Goal: Complete application form: Complete application form

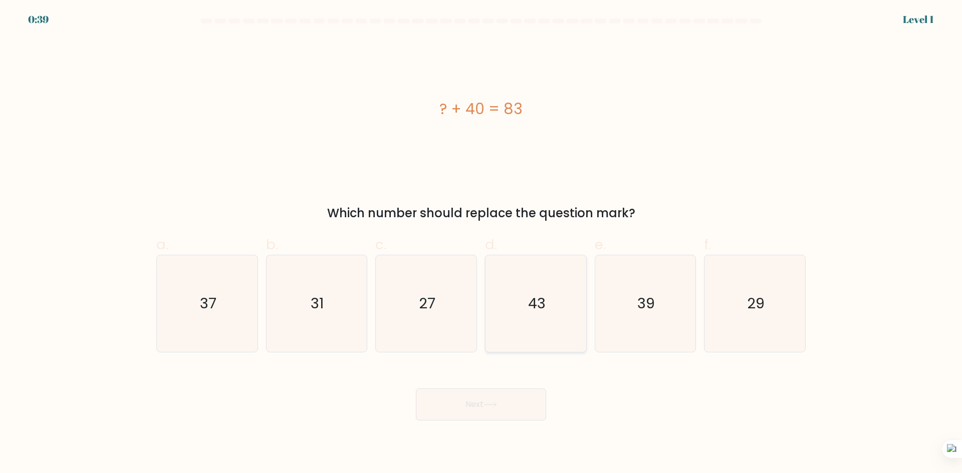
click at [540, 314] on icon "43" at bounding box center [535, 303] width 97 height 97
click at [481, 243] on input "d. 43" at bounding box center [481, 240] width 1 height 7
radio input "true"
click at [496, 412] on button "Next" at bounding box center [481, 405] width 130 height 32
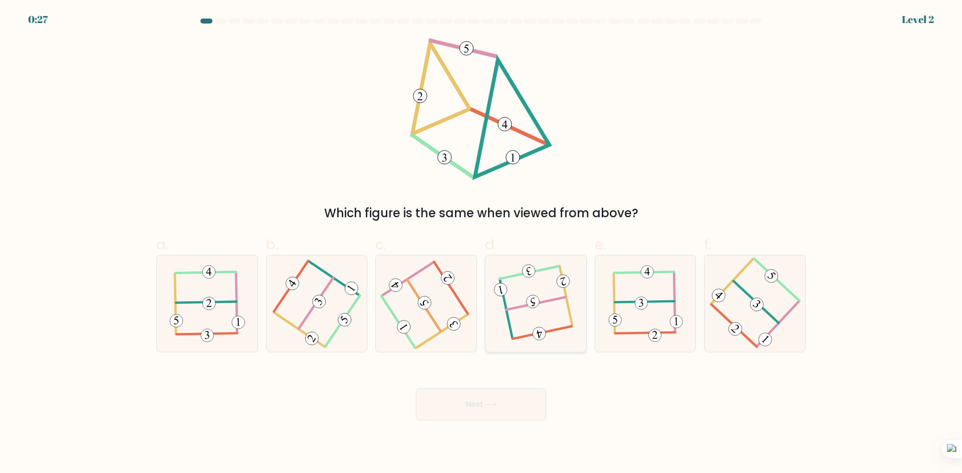
click at [542, 325] on icon at bounding box center [535, 303] width 76 height 77
click at [481, 243] on input "d." at bounding box center [481, 240] width 1 height 7
radio input "true"
click at [518, 408] on button "Next" at bounding box center [481, 405] width 130 height 32
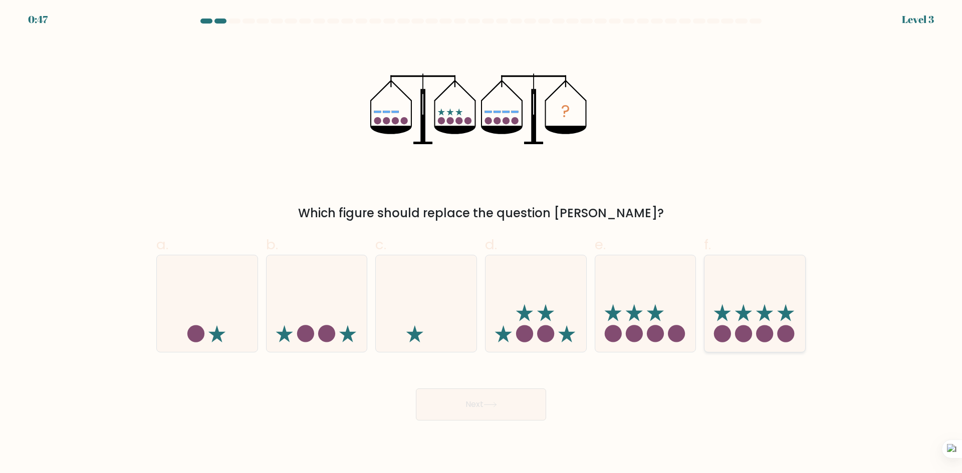
click at [738, 305] on icon at bounding box center [754, 303] width 101 height 83
click at [481, 243] on input "f." at bounding box center [481, 240] width 1 height 7
radio input "true"
click at [532, 407] on button "Next" at bounding box center [481, 405] width 130 height 32
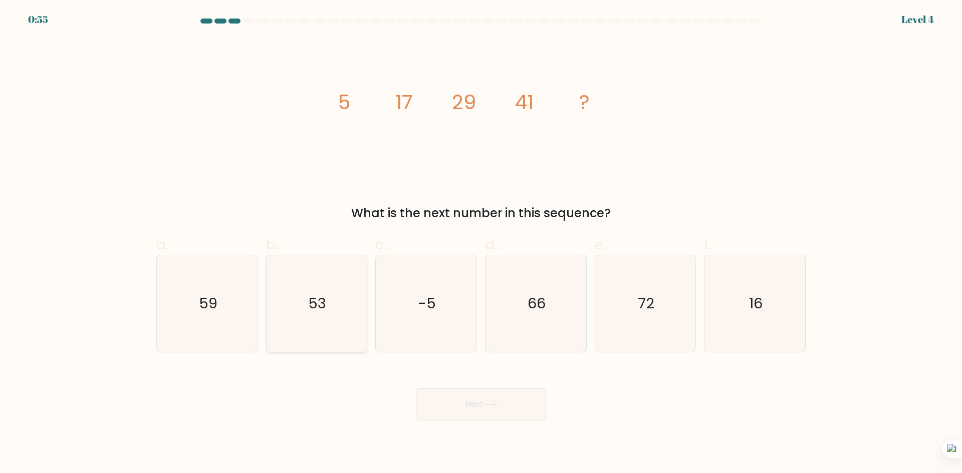
click at [309, 298] on text "53" at bounding box center [318, 303] width 18 height 20
click at [481, 243] on input "b. 53" at bounding box center [481, 240] width 1 height 7
radio input "true"
click at [481, 400] on button "Next" at bounding box center [481, 405] width 130 height 32
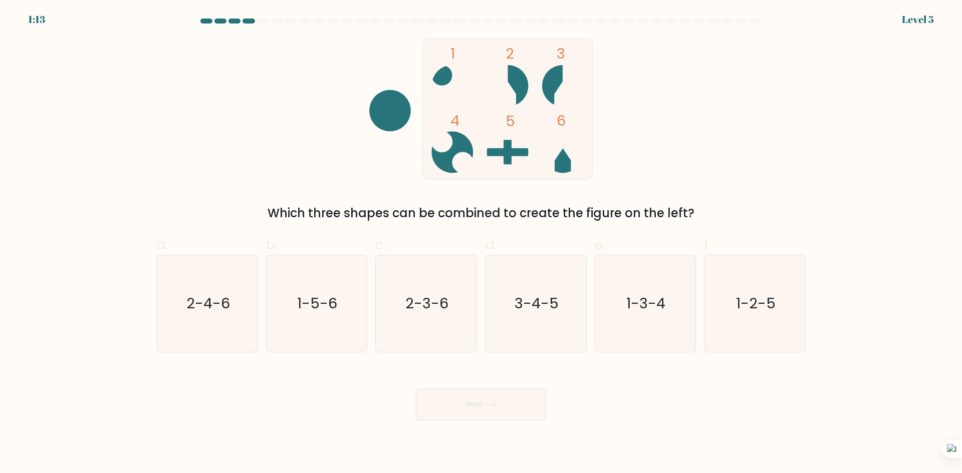
drag, startPoint x: 481, startPoint y: 400, endPoint x: 433, endPoint y: 375, distance: 54.2
click at [433, 375] on div "Next" at bounding box center [480, 393] width 661 height 56
click at [424, 331] on icon "2-3-6" at bounding box center [426, 303] width 97 height 97
click at [481, 243] on input "c. 2-3-6" at bounding box center [481, 240] width 1 height 7
radio input "true"
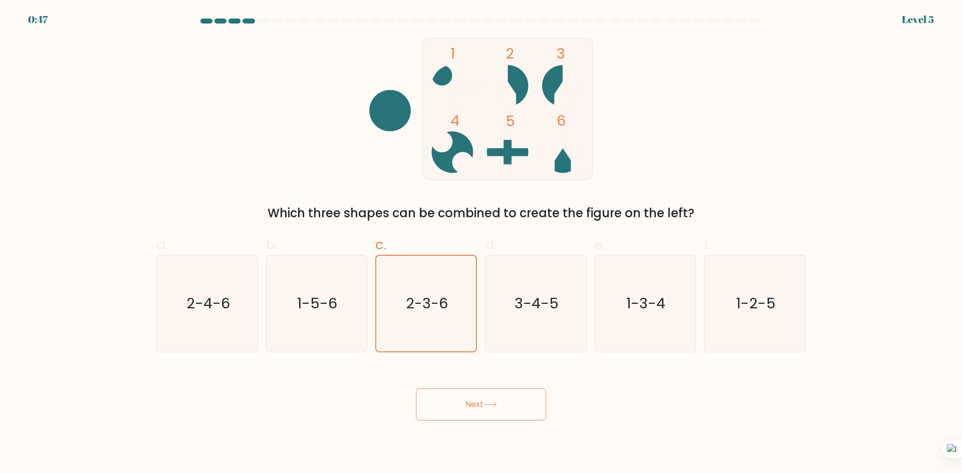
click at [483, 407] on button "Next" at bounding box center [481, 405] width 130 height 32
click at [479, 403] on button "Next" at bounding box center [481, 405] width 130 height 32
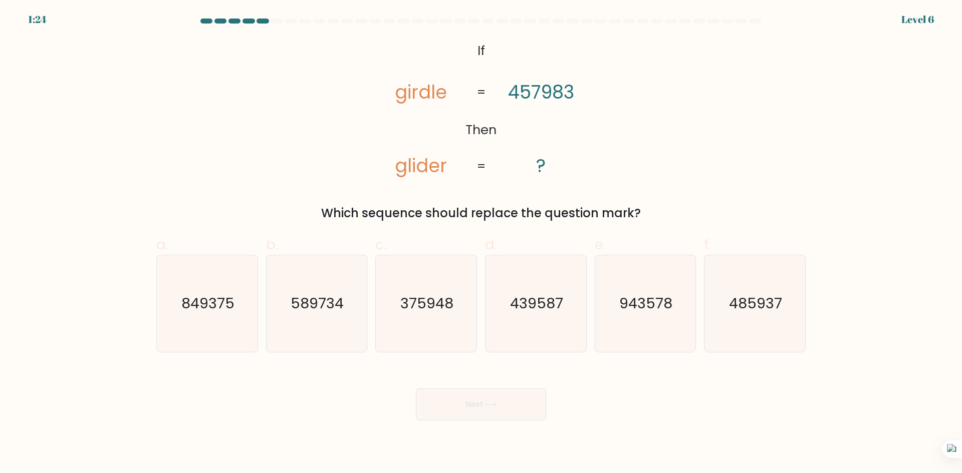
click at [479, 403] on button "Next" at bounding box center [481, 405] width 130 height 32
click at [793, 324] on icon "485937" at bounding box center [754, 303] width 97 height 97
click at [481, 243] on input "f. 485937" at bounding box center [481, 240] width 1 height 7
radio input "true"
click at [454, 420] on button "Next" at bounding box center [481, 405] width 130 height 32
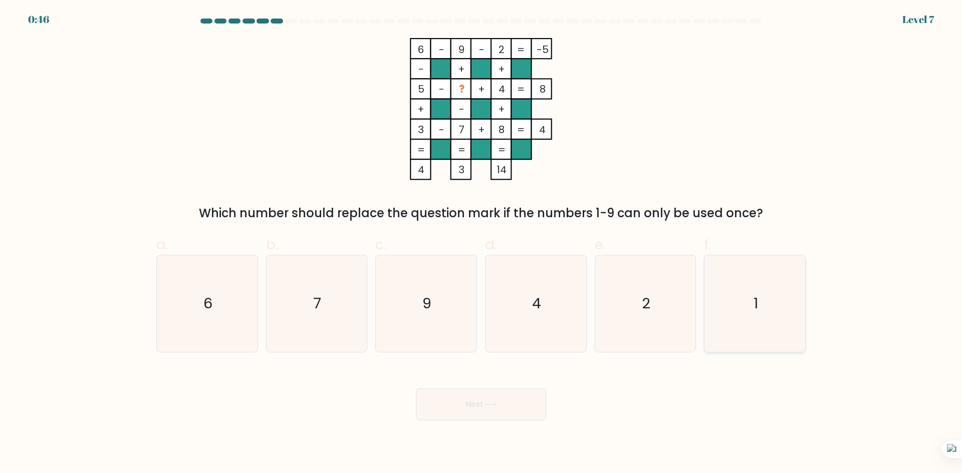
click at [771, 311] on icon "1" at bounding box center [754, 303] width 97 height 97
click at [481, 243] on input "f. 1" at bounding box center [481, 240] width 1 height 7
radio input "true"
click at [502, 407] on button "Next" at bounding box center [481, 405] width 130 height 32
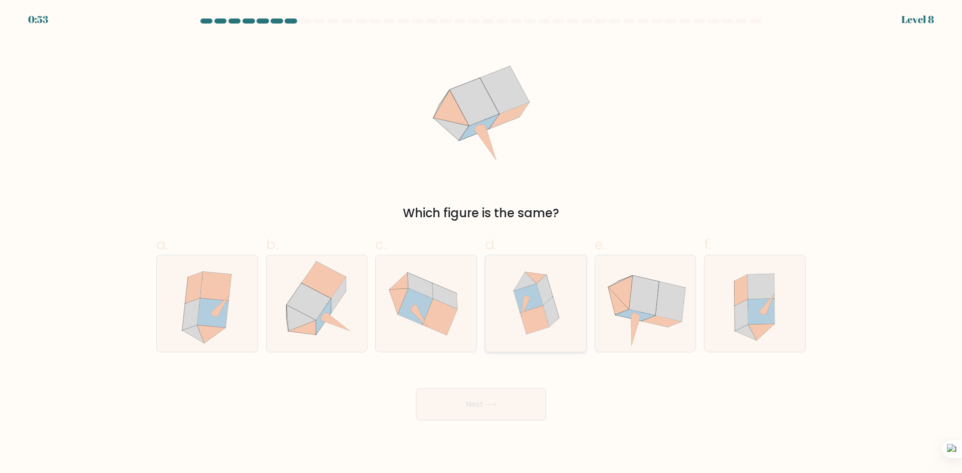
click at [528, 315] on icon at bounding box center [534, 320] width 29 height 29
click at [481, 243] on input "d." at bounding box center [481, 240] width 1 height 7
radio input "true"
click at [491, 393] on button "Next" at bounding box center [481, 405] width 130 height 32
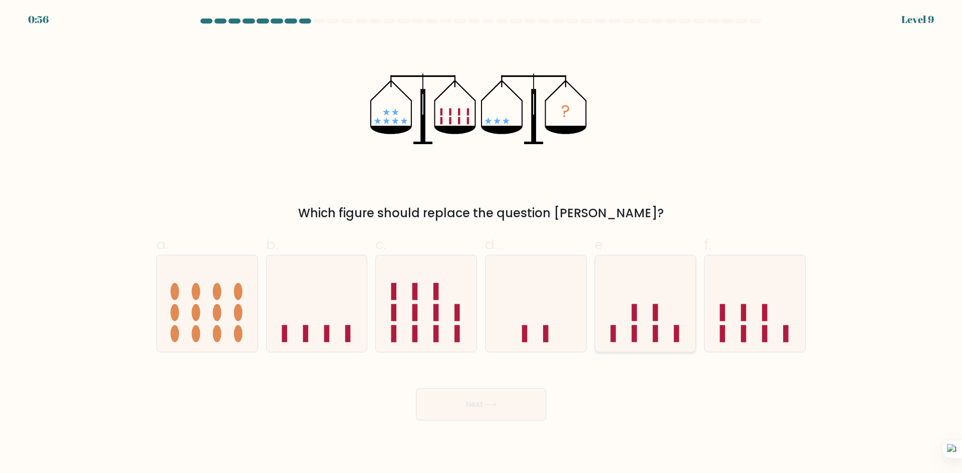
click at [651, 337] on icon at bounding box center [645, 303] width 101 height 83
click at [481, 243] on input "e." at bounding box center [481, 240] width 1 height 7
radio input "true"
click at [521, 406] on button "Next" at bounding box center [481, 405] width 130 height 32
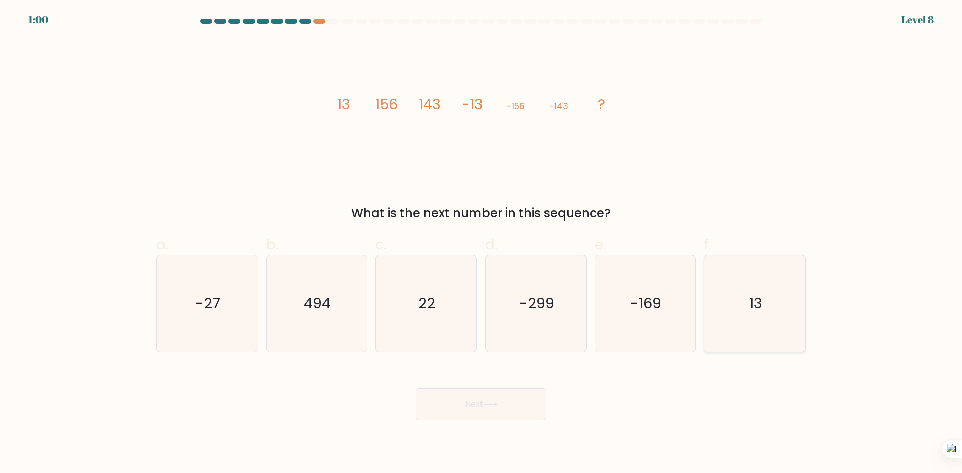
click at [776, 296] on icon "13" at bounding box center [754, 303] width 97 height 97
click at [481, 243] on input "f. 13" at bounding box center [481, 240] width 1 height 7
radio input "true"
click at [480, 401] on button "Next" at bounding box center [481, 405] width 130 height 32
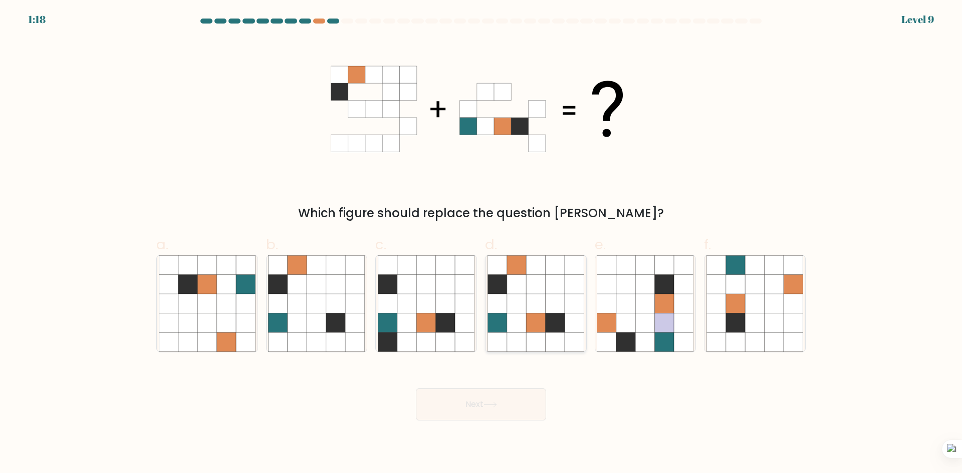
click at [515, 299] on icon at bounding box center [516, 303] width 19 height 19
click at [481, 243] on input "d." at bounding box center [481, 240] width 1 height 7
radio input "true"
click at [483, 397] on button "Next" at bounding box center [481, 405] width 130 height 32
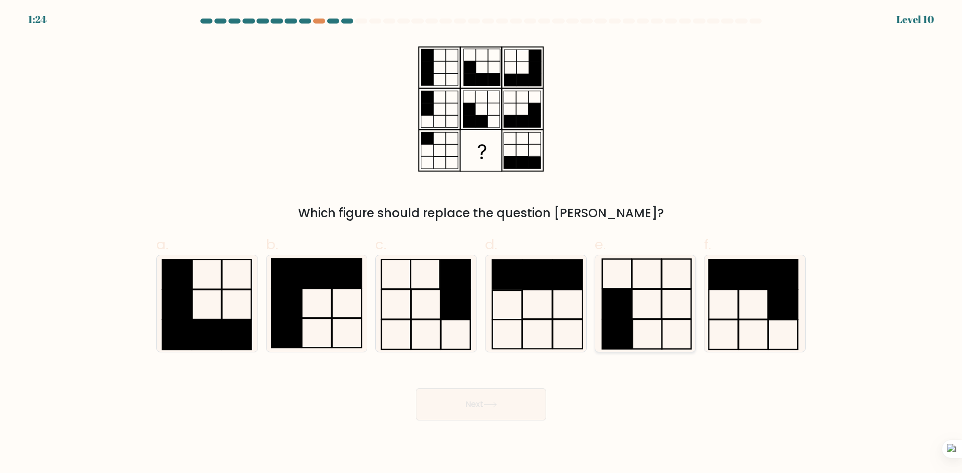
click at [659, 307] on icon at bounding box center [644, 303] width 97 height 97
click at [481, 243] on input "e." at bounding box center [481, 240] width 1 height 7
radio input "true"
click at [499, 411] on button "Next" at bounding box center [481, 405] width 130 height 32
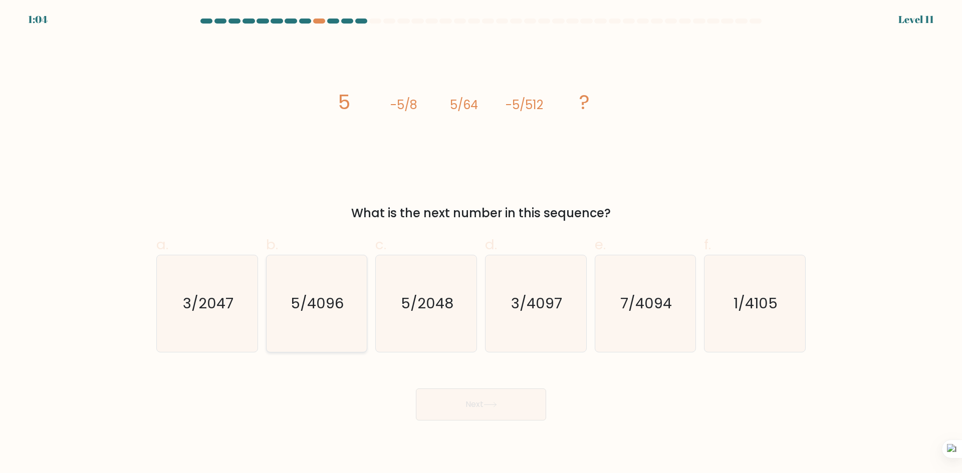
click at [274, 312] on icon "5/4096" at bounding box center [316, 303] width 97 height 97
click at [481, 243] on input "b. 5/4096" at bounding box center [481, 240] width 1 height 7
radio input "true"
click at [499, 400] on button "Next" at bounding box center [481, 405] width 130 height 32
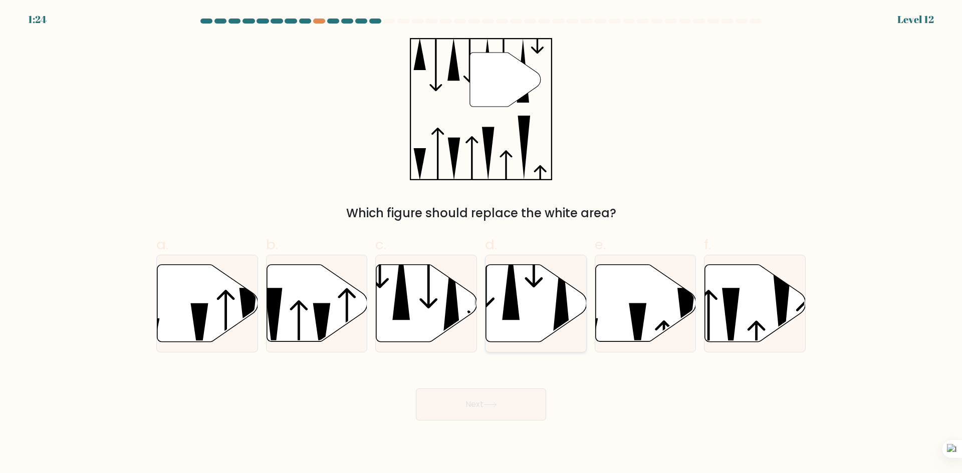
click at [525, 302] on icon at bounding box center [536, 303] width 101 height 77
click at [481, 243] on input "d." at bounding box center [481, 240] width 1 height 7
radio input "true"
click at [511, 395] on button "Next" at bounding box center [481, 405] width 130 height 32
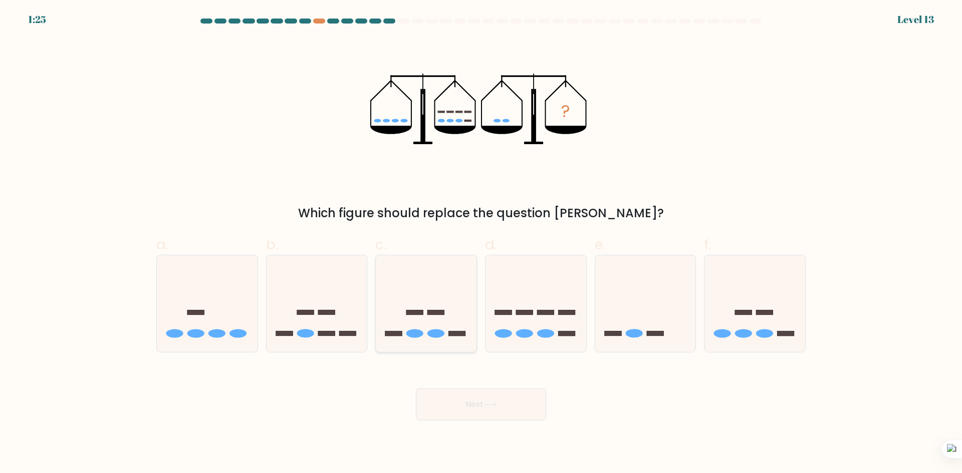
click at [404, 311] on icon at bounding box center [426, 303] width 101 height 83
click at [481, 243] on input "c." at bounding box center [481, 240] width 1 height 7
radio input "true"
click at [326, 322] on icon at bounding box center [316, 303] width 101 height 83
click at [481, 243] on input "b." at bounding box center [481, 240] width 1 height 7
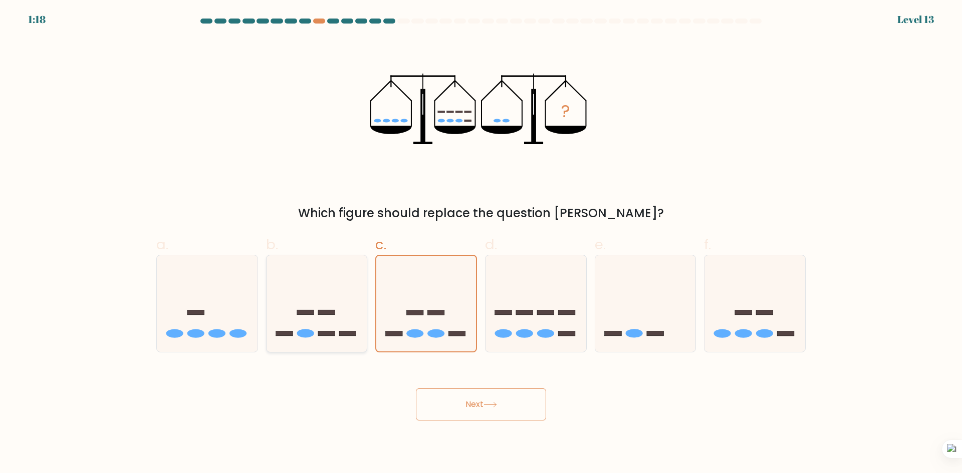
radio input "true"
click at [474, 403] on button "Next" at bounding box center [481, 405] width 130 height 32
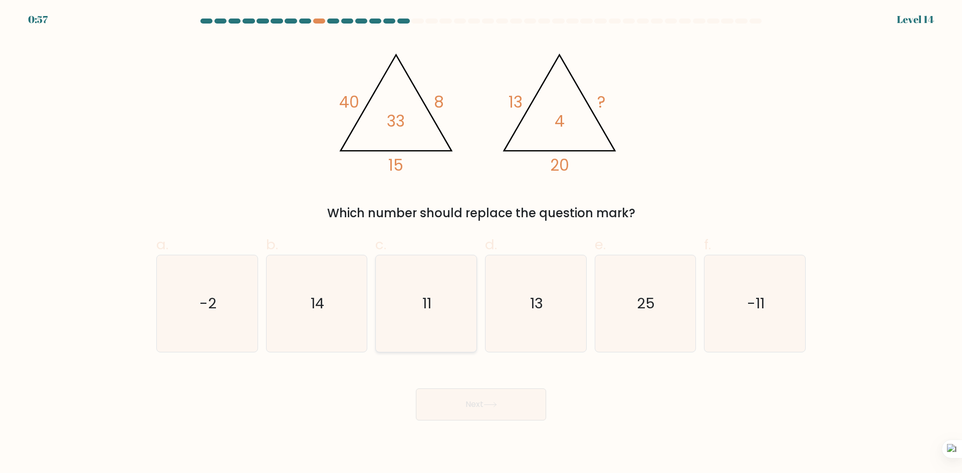
click at [413, 287] on icon "11" at bounding box center [426, 303] width 97 height 97
click at [481, 243] on input "c. 11" at bounding box center [481, 240] width 1 height 7
radio input "true"
click at [481, 415] on button "Next" at bounding box center [481, 405] width 130 height 32
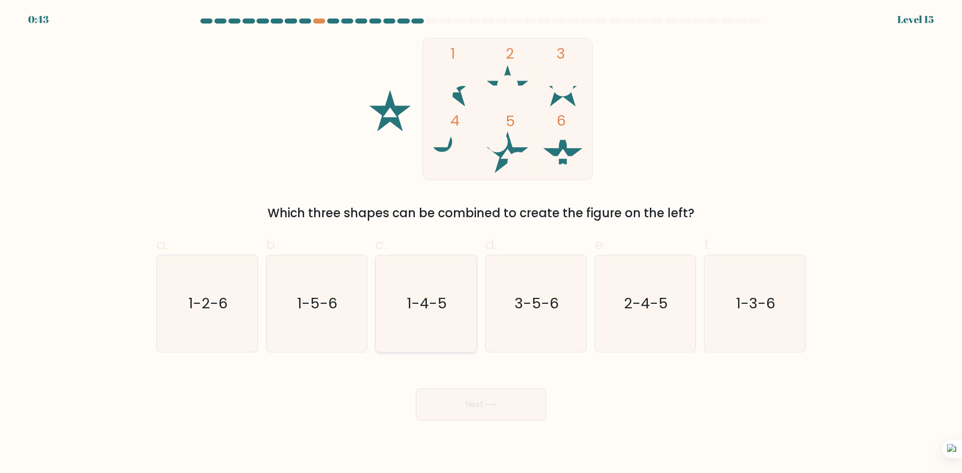
click at [418, 313] on text "1-4-5" at bounding box center [427, 303] width 40 height 20
click at [481, 243] on input "c. 1-4-5" at bounding box center [481, 240] width 1 height 7
radio input "true"
click at [464, 407] on button "Next" at bounding box center [481, 405] width 130 height 32
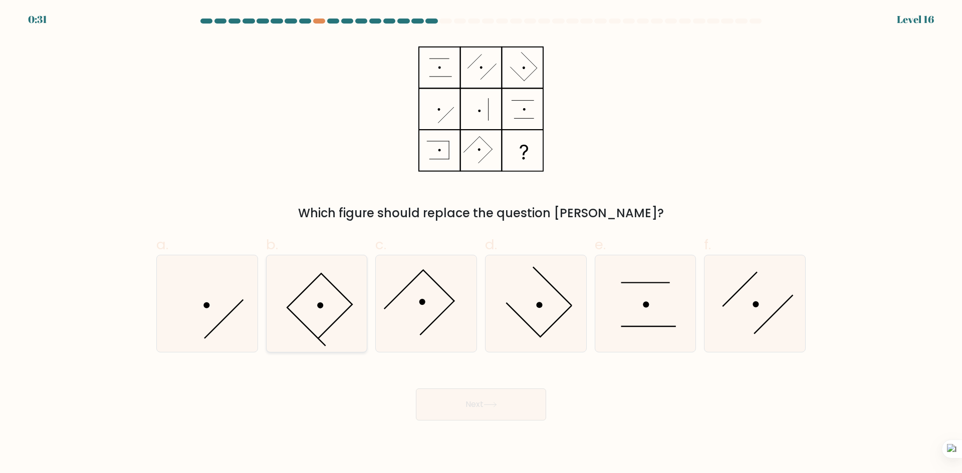
click at [334, 306] on icon at bounding box center [316, 303] width 97 height 97
click at [481, 243] on input "b." at bounding box center [481, 240] width 1 height 7
radio input "true"
click at [517, 401] on button "Next" at bounding box center [481, 405] width 130 height 32
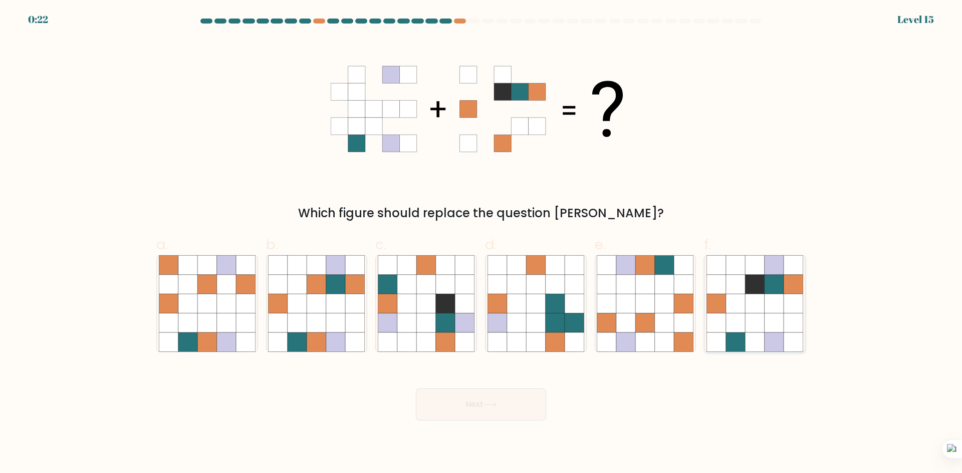
click at [728, 287] on icon at bounding box center [735, 284] width 19 height 19
click at [481, 243] on input "f." at bounding box center [481, 240] width 1 height 7
radio input "true"
click at [501, 400] on button "Next" at bounding box center [481, 405] width 130 height 32
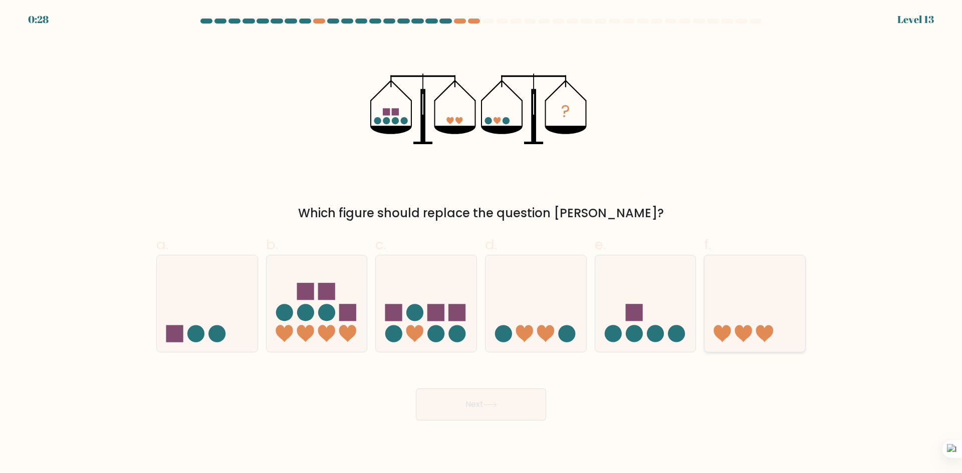
click at [747, 323] on icon at bounding box center [754, 303] width 101 height 83
click at [481, 243] on input "f." at bounding box center [481, 240] width 1 height 7
radio input "true"
click at [507, 425] on body "0:27 Level 13" at bounding box center [481, 236] width 962 height 473
click at [502, 413] on button "Next" at bounding box center [481, 405] width 130 height 32
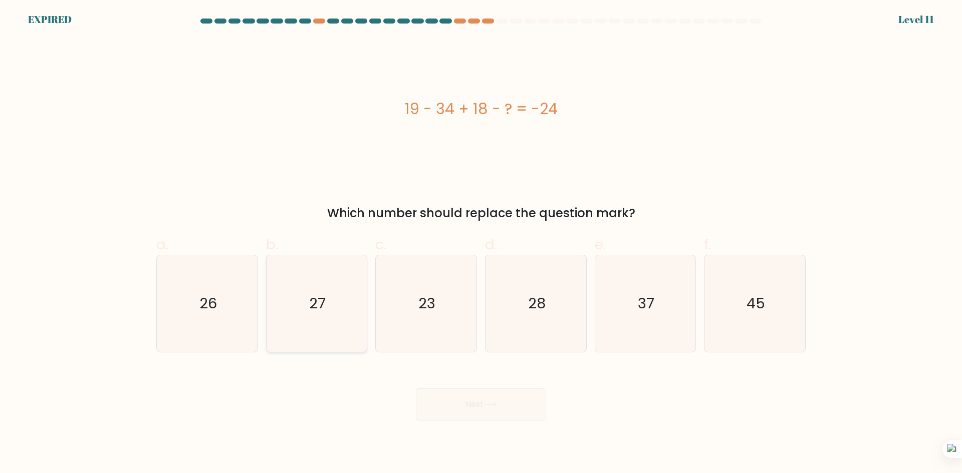
click at [334, 306] on icon "27" at bounding box center [316, 303] width 97 height 97
click at [481, 243] on input "b. 27" at bounding box center [481, 240] width 1 height 7
radio input "true"
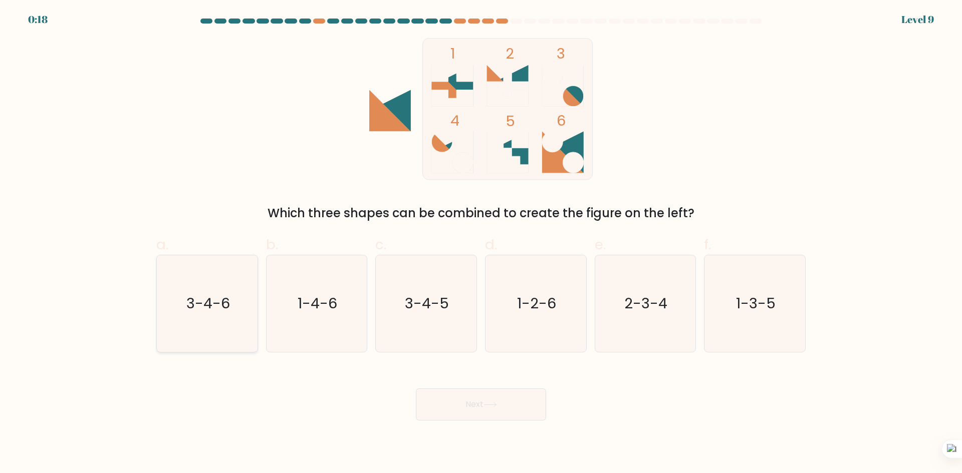
click at [195, 323] on icon "3-4-6" at bounding box center [207, 303] width 97 height 97
click at [481, 243] on input "a. 3-4-6" at bounding box center [481, 240] width 1 height 7
radio input "true"
click at [507, 404] on button "Next" at bounding box center [481, 405] width 130 height 32
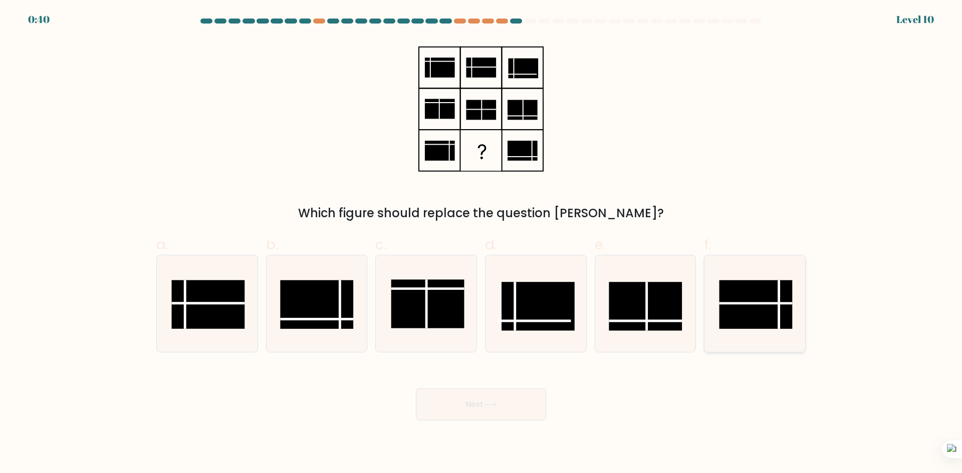
click at [771, 299] on rect at bounding box center [755, 304] width 73 height 49
click at [481, 243] on input "f." at bounding box center [481, 240] width 1 height 7
radio input "true"
click at [518, 400] on button "Next" at bounding box center [481, 405] width 130 height 32
click at [548, 315] on rect at bounding box center [537, 306] width 73 height 49
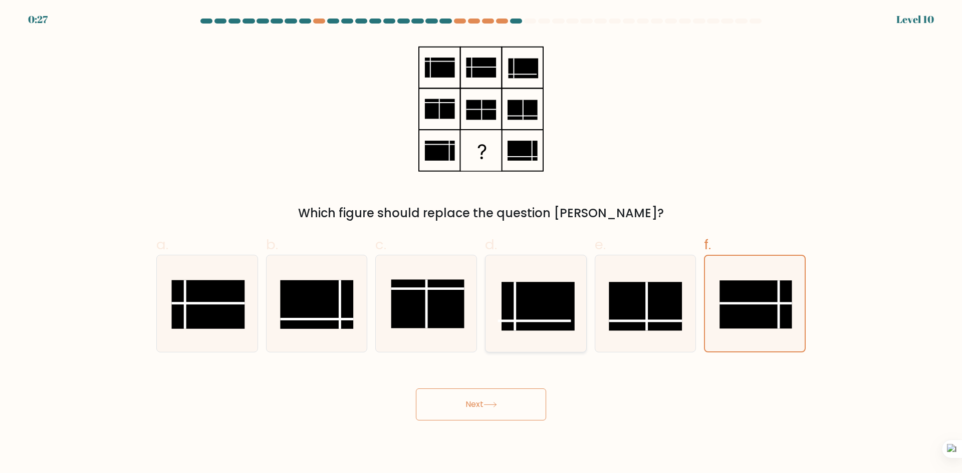
click at [481, 243] on input "d." at bounding box center [481, 240] width 1 height 7
radio input "true"
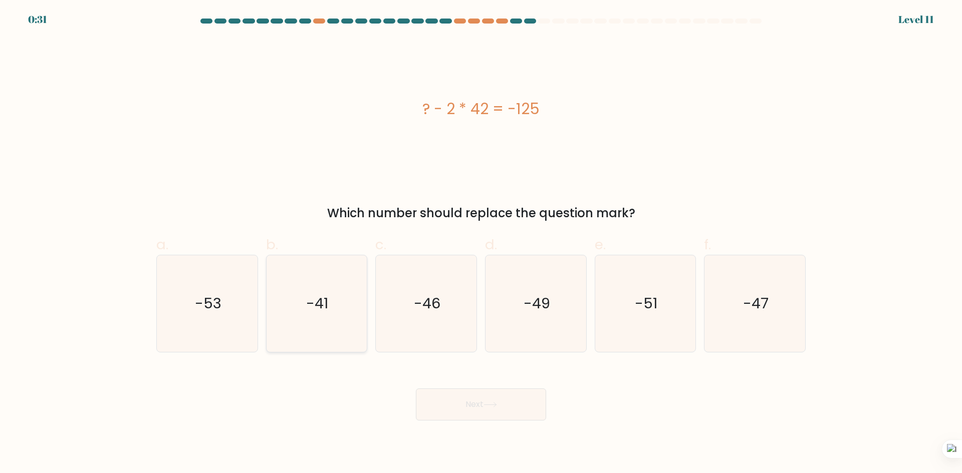
click at [299, 291] on icon "-41" at bounding box center [316, 303] width 97 height 97
click at [481, 243] on input "b. -41" at bounding box center [481, 240] width 1 height 7
radio input "true"
click at [473, 407] on button "Next" at bounding box center [481, 405] width 130 height 32
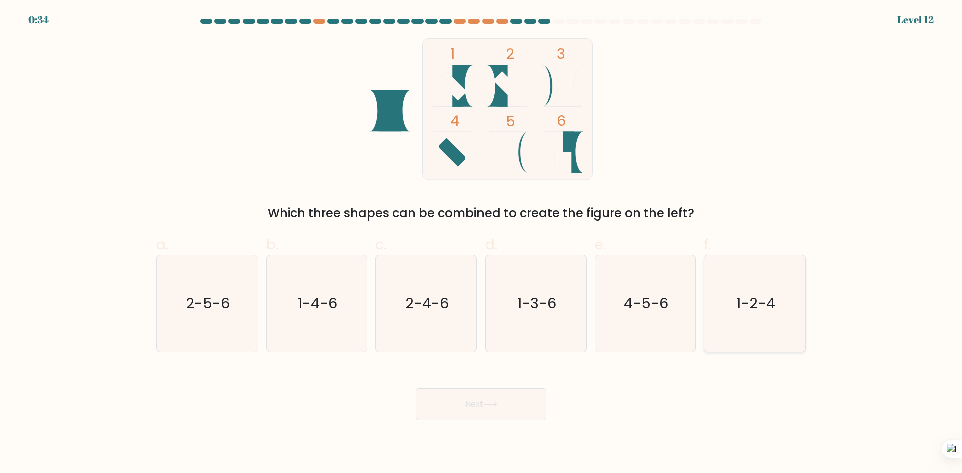
click at [744, 321] on icon "1-2-4" at bounding box center [754, 303] width 97 height 97
click at [481, 243] on input "f. 1-2-4" at bounding box center [481, 240] width 1 height 7
radio input "true"
click at [509, 403] on button "Next" at bounding box center [481, 405] width 130 height 32
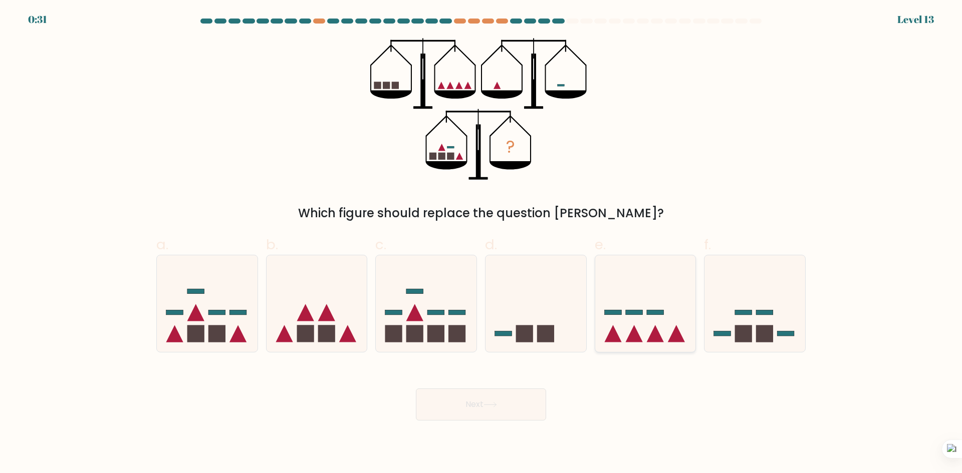
click at [640, 322] on icon at bounding box center [645, 303] width 101 height 83
click at [481, 243] on input "e." at bounding box center [481, 240] width 1 height 7
radio input "true"
click at [513, 403] on button "Next" at bounding box center [481, 405] width 130 height 32
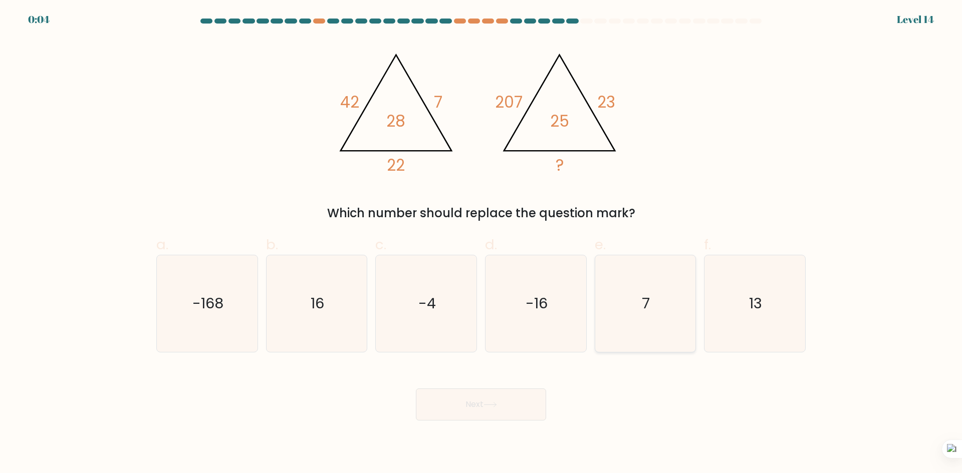
click at [647, 309] on text "7" at bounding box center [646, 303] width 8 height 20
click at [481, 243] on input "e. 7" at bounding box center [481, 240] width 1 height 7
radio input "true"
click at [518, 408] on button "Next" at bounding box center [481, 405] width 130 height 32
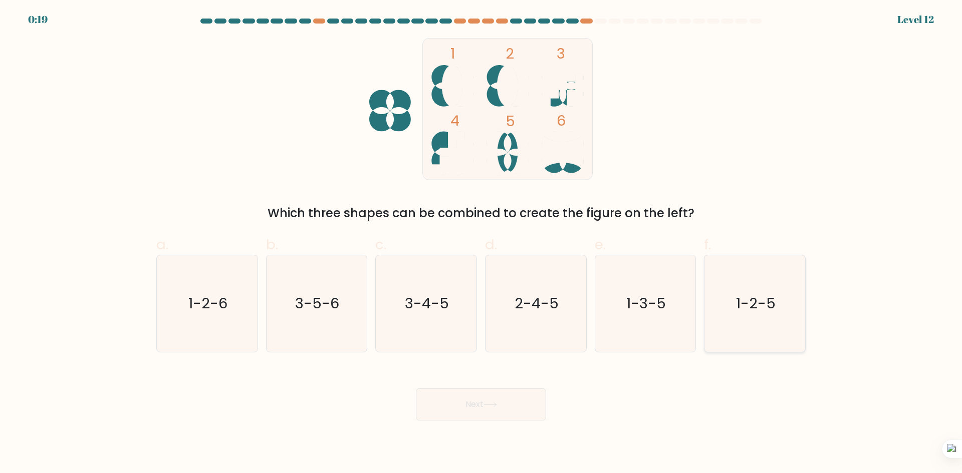
click at [766, 300] on text "1-2-5" at bounding box center [756, 303] width 40 height 20
click at [481, 243] on input "f. 1-2-5" at bounding box center [481, 240] width 1 height 7
radio input "true"
click at [499, 401] on button "Next" at bounding box center [481, 405] width 130 height 32
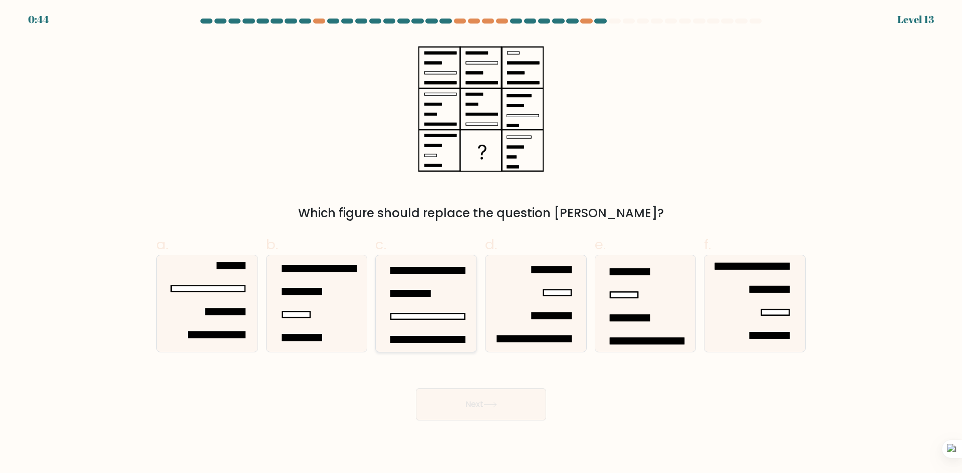
click at [420, 314] on rect at bounding box center [428, 317] width 74 height 6
click at [481, 243] on input "c." at bounding box center [481, 240] width 1 height 7
radio input "true"
click at [443, 404] on button "Next" at bounding box center [481, 405] width 130 height 32
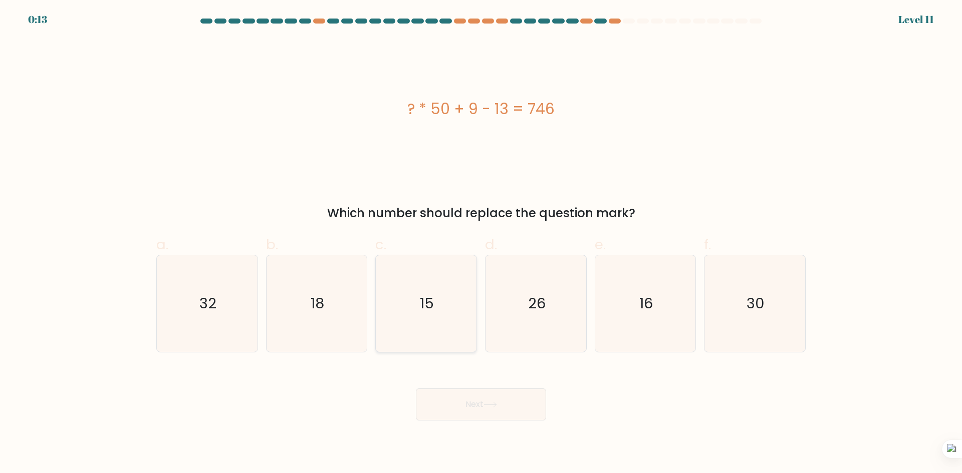
click at [442, 292] on icon "15" at bounding box center [426, 303] width 97 height 97
click at [481, 243] on input "c. 15" at bounding box center [481, 240] width 1 height 7
radio input "true"
click at [500, 410] on button "Next" at bounding box center [481, 405] width 130 height 32
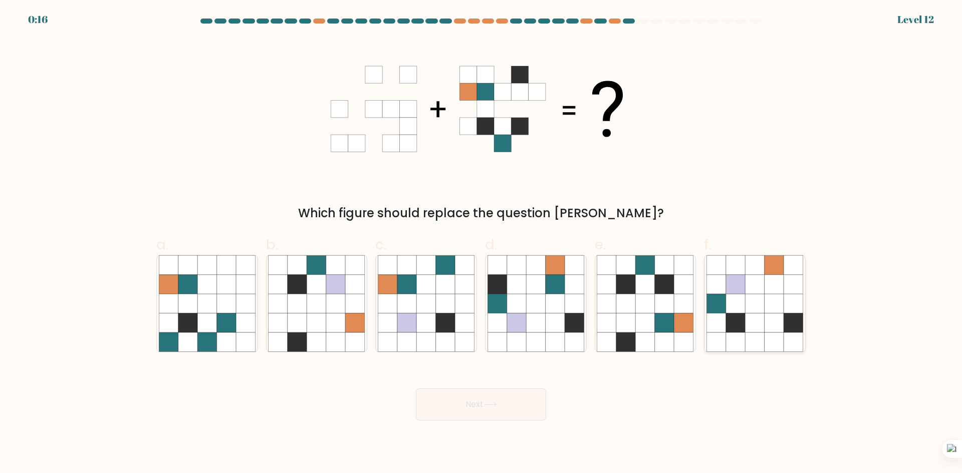
drag, startPoint x: 500, startPoint y: 410, endPoint x: 705, endPoint y: 261, distance: 252.9
click at [705, 261] on form at bounding box center [481, 220] width 962 height 402
click at [668, 300] on icon at bounding box center [664, 303] width 19 height 19
click at [481, 243] on input "e." at bounding box center [481, 240] width 1 height 7
radio input "true"
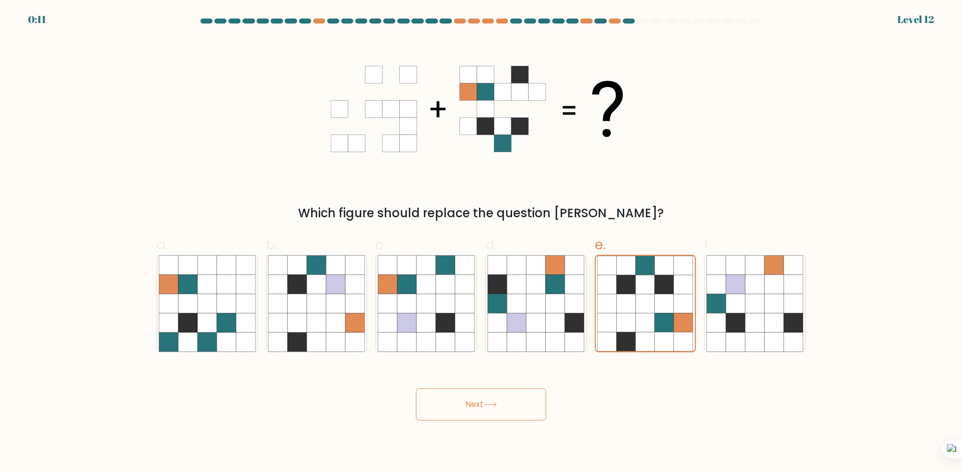
click at [504, 402] on button "Next" at bounding box center [481, 405] width 130 height 32
click at [482, 403] on button "Next" at bounding box center [481, 405] width 130 height 32
click at [472, 402] on button "Next" at bounding box center [481, 405] width 130 height 32
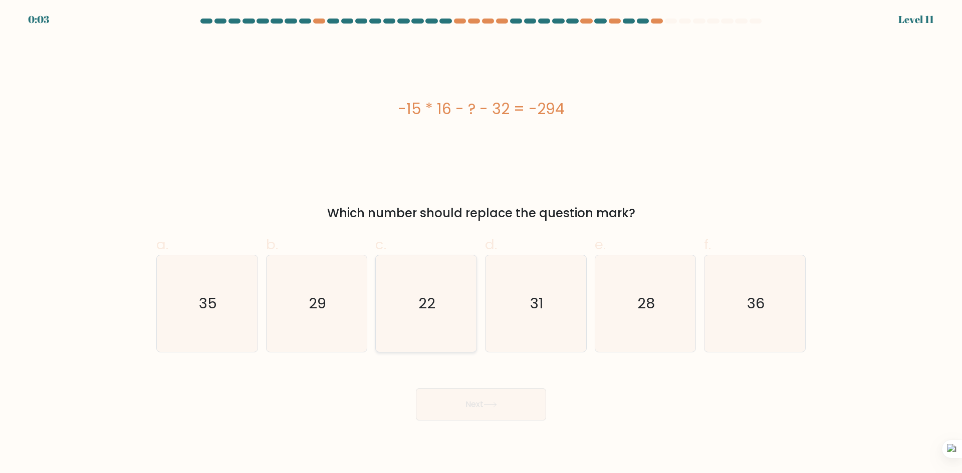
click at [435, 336] on icon "22" at bounding box center [426, 303] width 97 height 97
click at [481, 243] on input "c. 22" at bounding box center [481, 240] width 1 height 7
radio input "true"
click at [486, 415] on button "Next" at bounding box center [481, 405] width 130 height 32
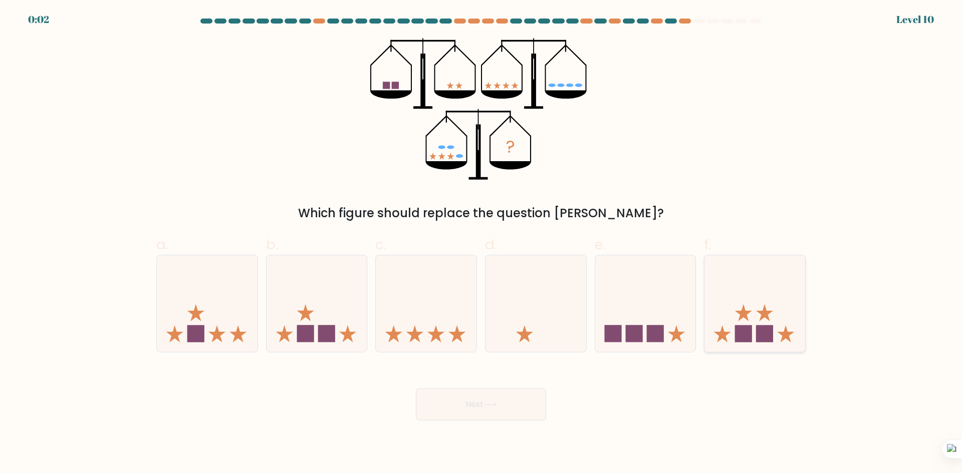
click at [759, 328] on rect at bounding box center [764, 334] width 17 height 17
click at [481, 243] on input "f." at bounding box center [481, 240] width 1 height 7
radio input "true"
click at [487, 408] on button "Next" at bounding box center [481, 405] width 130 height 32
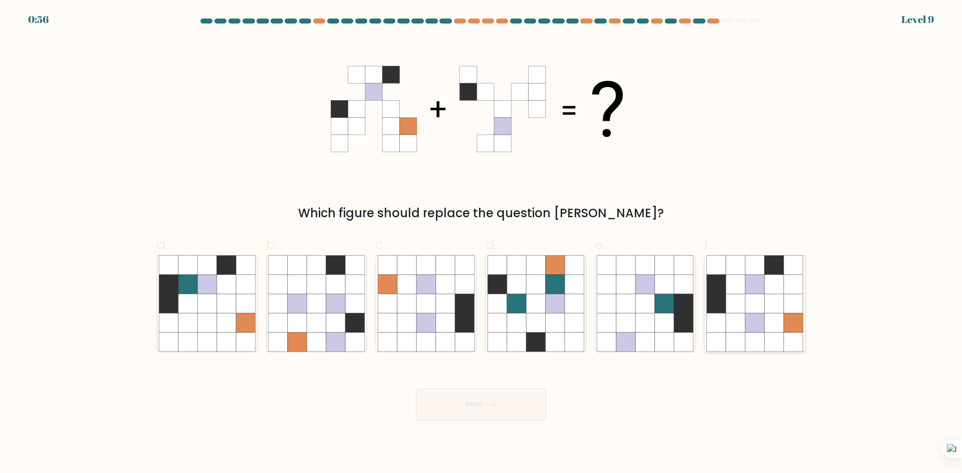
click at [761, 316] on icon at bounding box center [754, 323] width 19 height 19
click at [481, 243] on input "f." at bounding box center [481, 240] width 1 height 7
radio input "true"
click at [462, 411] on button "Next" at bounding box center [481, 405] width 130 height 32
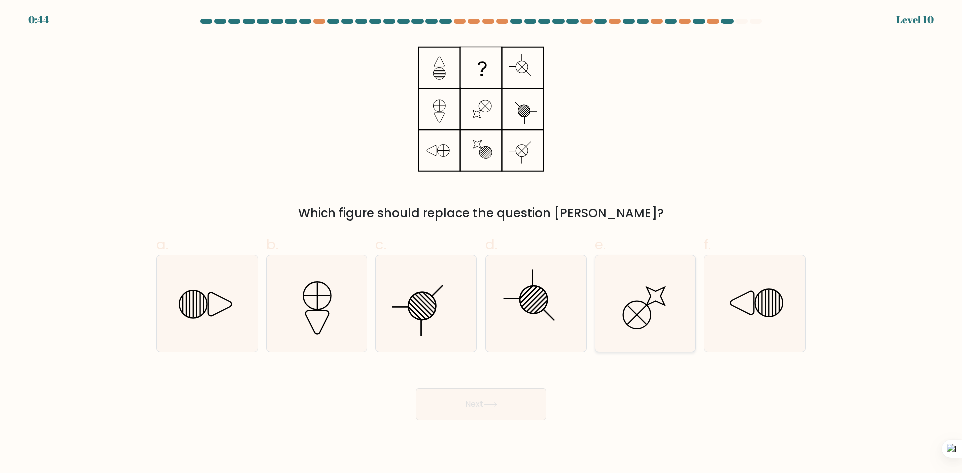
click at [666, 309] on icon at bounding box center [644, 303] width 97 height 97
click at [481, 243] on input "e." at bounding box center [481, 240] width 1 height 7
radio input "true"
click at [482, 399] on button "Next" at bounding box center [481, 405] width 130 height 32
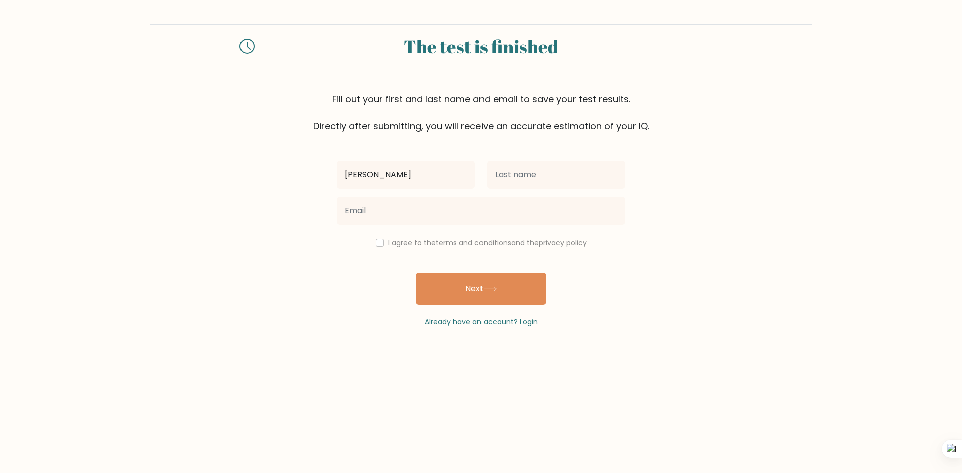
type input "[PERSON_NAME]"
click at [530, 180] on input "text" at bounding box center [556, 175] width 138 height 28
type input "i"
type input "m"
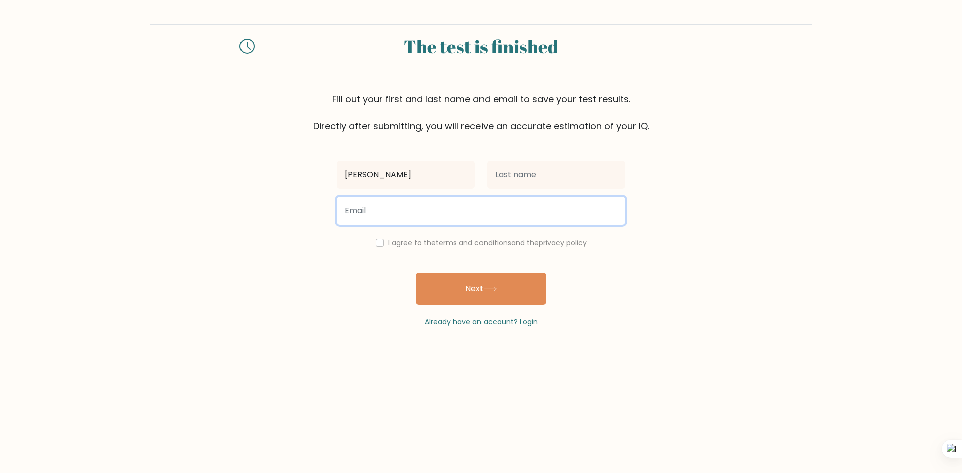
click at [489, 216] on input "email" at bounding box center [481, 211] width 288 height 28
type input "[EMAIL_ADDRESS][DOMAIN_NAME]"
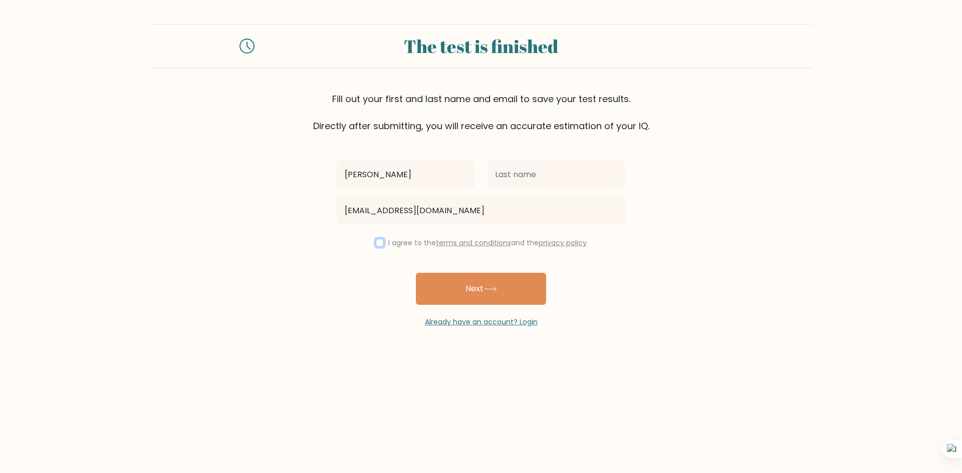
click at [380, 243] on input "checkbox" at bounding box center [380, 243] width 8 height 8
checkbox input "true"
click at [493, 284] on button "Next" at bounding box center [481, 289] width 130 height 32
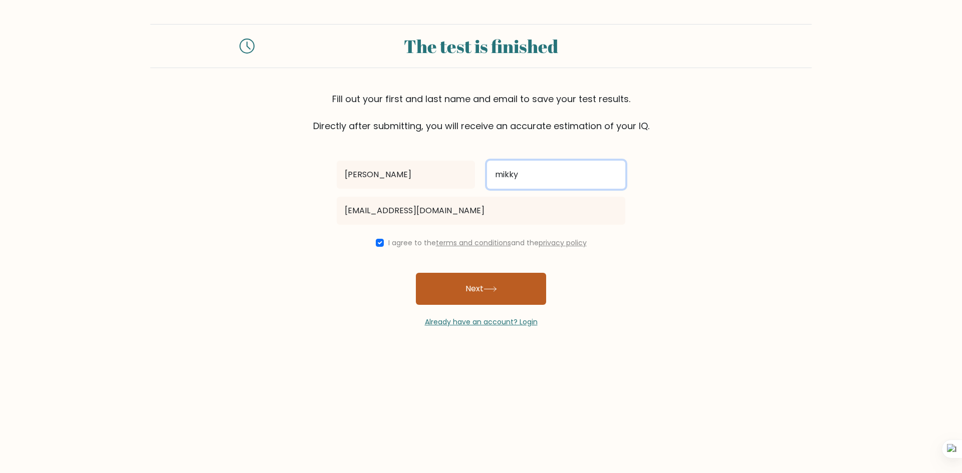
type input "mikky"
click at [509, 289] on button "Next" at bounding box center [481, 289] width 130 height 32
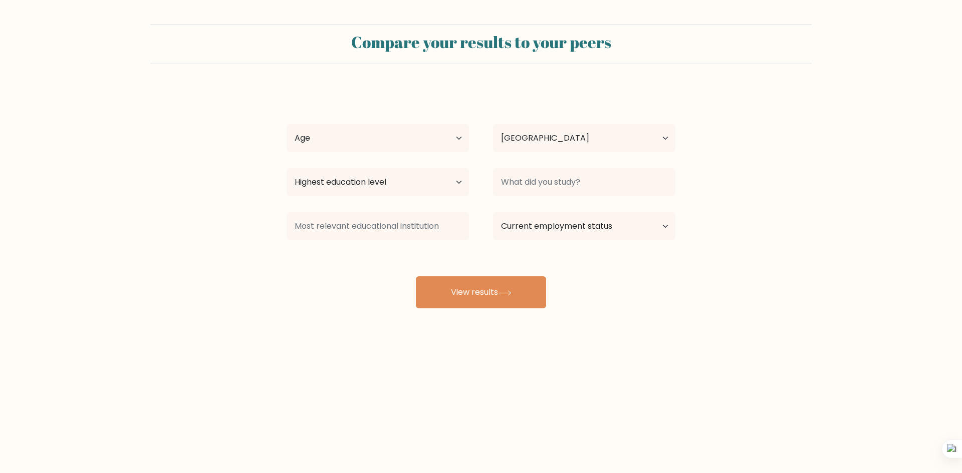
select select "NG"
click at [434, 138] on select "Age Under [DEMOGRAPHIC_DATA] [DEMOGRAPHIC_DATA] [DEMOGRAPHIC_DATA] [DEMOGRAPHIC…" at bounding box center [377, 138] width 182 height 28
click at [463, 292] on button "View results" at bounding box center [481, 292] width 130 height 32
click at [405, 144] on select "Age Under [DEMOGRAPHIC_DATA] [DEMOGRAPHIC_DATA] [DEMOGRAPHIC_DATA] [DEMOGRAPHIC…" at bounding box center [377, 138] width 182 height 28
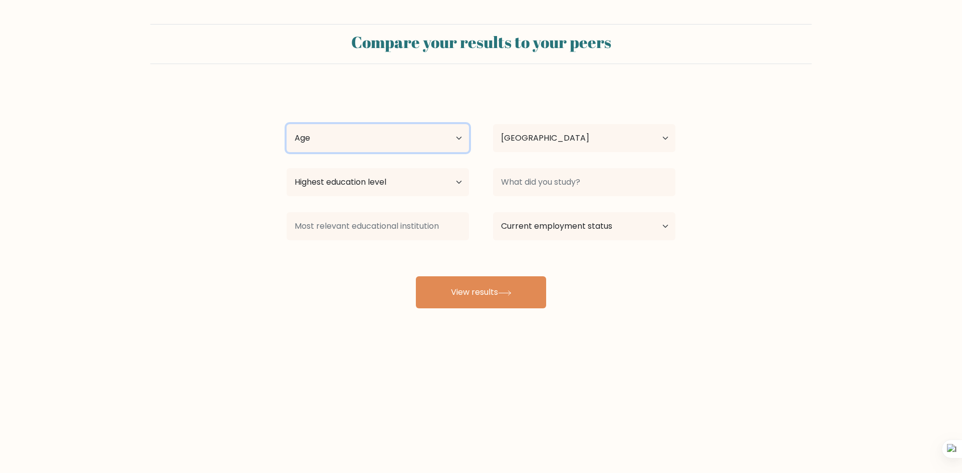
select select "18_24"
click at [286, 124] on select "Age Under [DEMOGRAPHIC_DATA] [DEMOGRAPHIC_DATA] [DEMOGRAPHIC_DATA] [DEMOGRAPHIC…" at bounding box center [377, 138] width 182 height 28
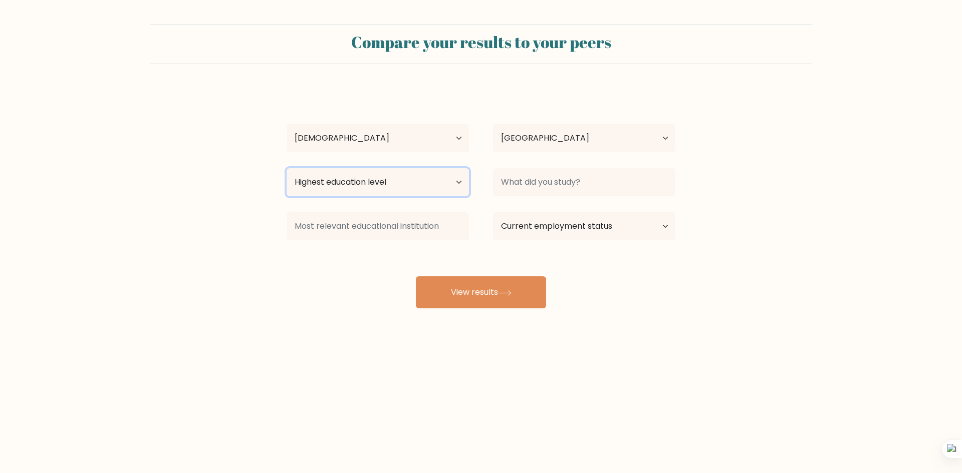
click at [391, 183] on select "Highest education level No schooling Primary Lower Secondary Upper Secondary Oc…" at bounding box center [377, 182] width 182 height 28
select select "upper_secondary"
click at [286, 168] on select "Highest education level No schooling Primary Lower Secondary Upper Secondary Oc…" at bounding box center [377, 182] width 182 height 28
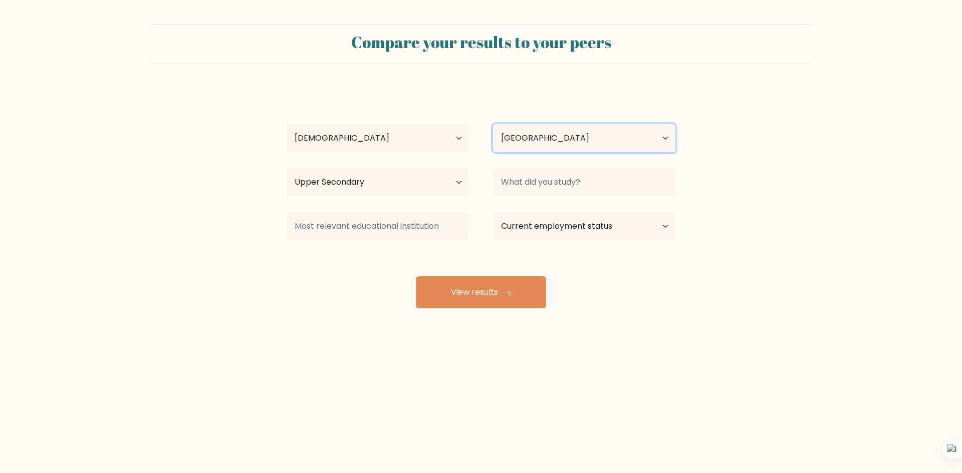
click at [529, 143] on select "Country [GEOGRAPHIC_DATA] [GEOGRAPHIC_DATA] [GEOGRAPHIC_DATA] [US_STATE] [GEOGR…" at bounding box center [584, 138] width 182 height 28
click at [552, 227] on select "Current employment status Employed Student Retired Other / prefer not to answer" at bounding box center [584, 226] width 182 height 28
select select "student"
click at [493, 212] on select "Current employment status Employed Student Retired Other / prefer not to answer" at bounding box center [584, 226] width 182 height 28
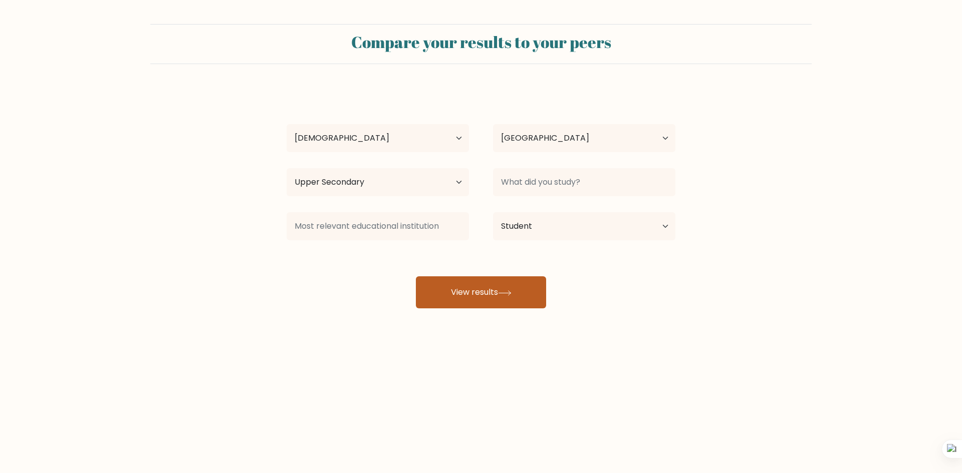
click at [509, 285] on button "View results" at bounding box center [481, 292] width 130 height 32
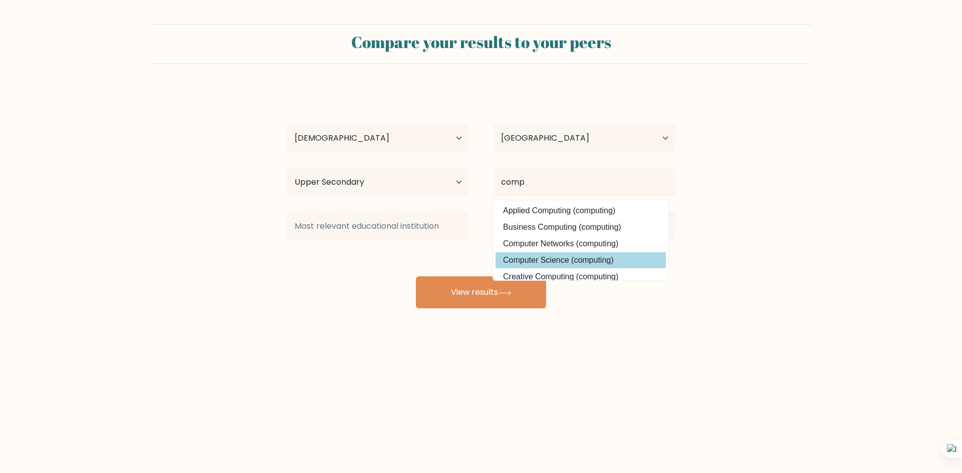
click at [540, 265] on div "[PERSON_NAME] Age Under [DEMOGRAPHIC_DATA] [DEMOGRAPHIC_DATA] [DEMOGRAPHIC_DATA…" at bounding box center [480, 198] width 401 height 220
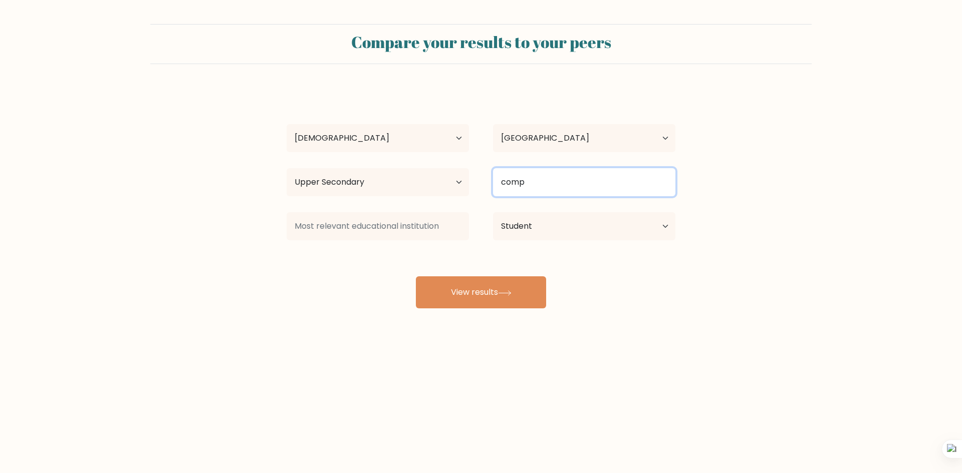
click at [535, 188] on input "comp" at bounding box center [584, 182] width 182 height 28
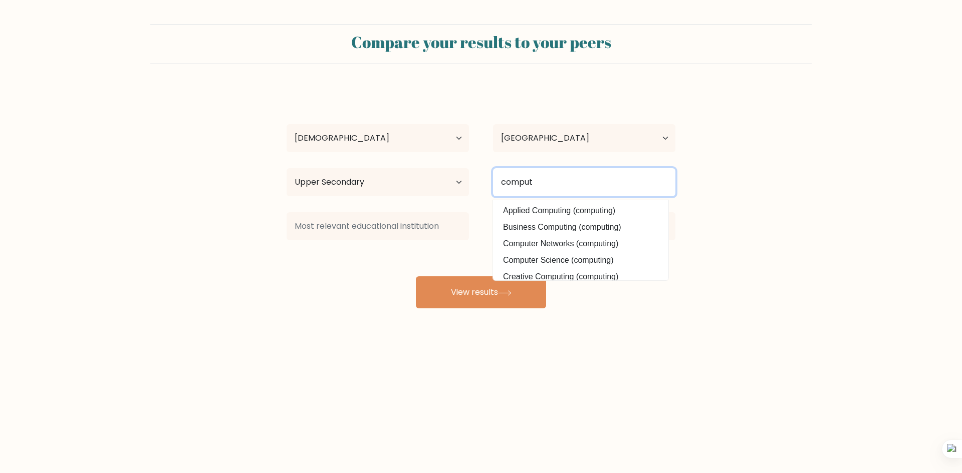
type input "comput"
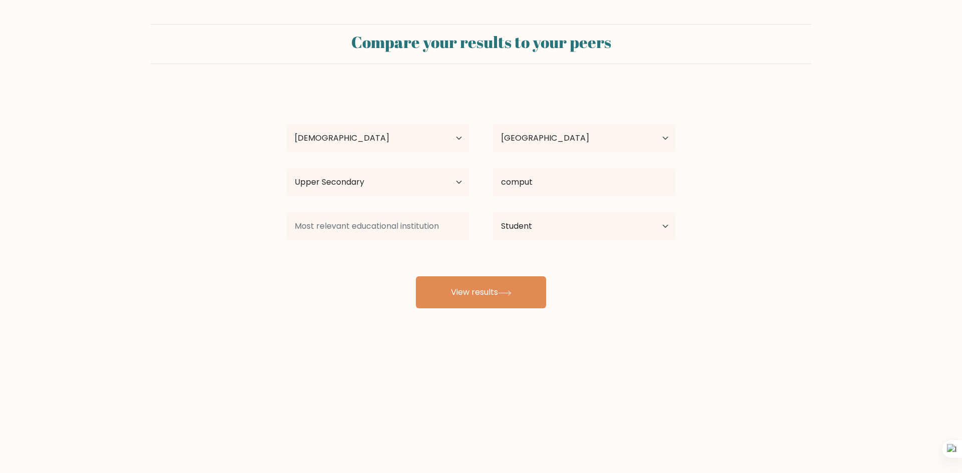
click at [545, 258] on div "[PERSON_NAME] Age Under [DEMOGRAPHIC_DATA] [DEMOGRAPHIC_DATA] [DEMOGRAPHIC_DATA…" at bounding box center [480, 198] width 401 height 220
click at [410, 234] on input at bounding box center [377, 226] width 182 height 28
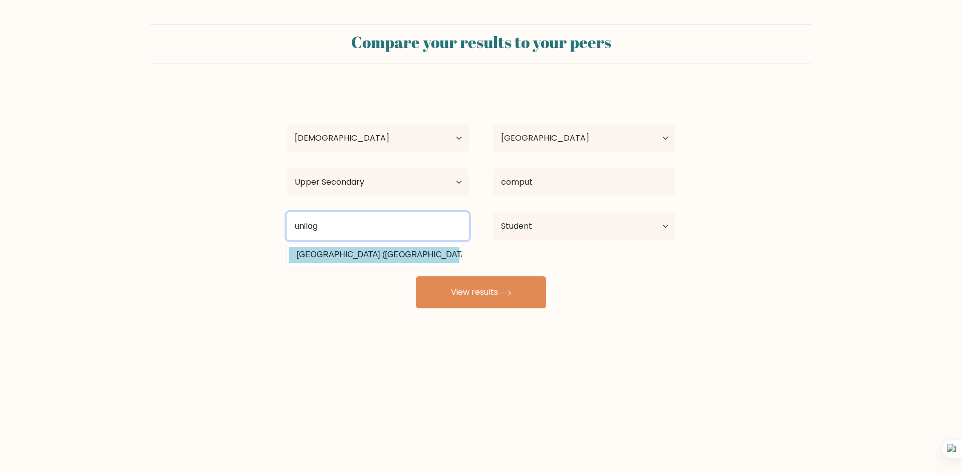
type input "unilag"
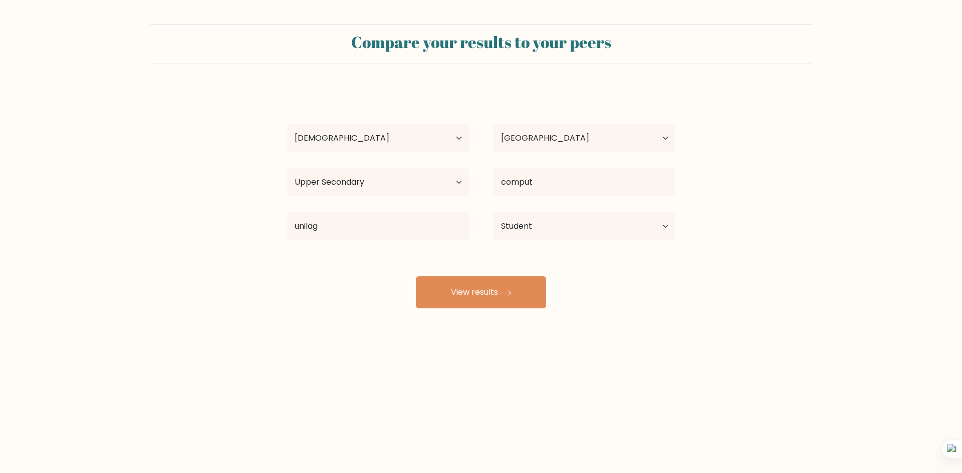
click at [408, 248] on div "[PERSON_NAME] Age Under [DEMOGRAPHIC_DATA] [DEMOGRAPHIC_DATA] [DEMOGRAPHIC_DATA…" at bounding box center [480, 198] width 401 height 220
click at [467, 289] on button "View results" at bounding box center [481, 292] width 130 height 32
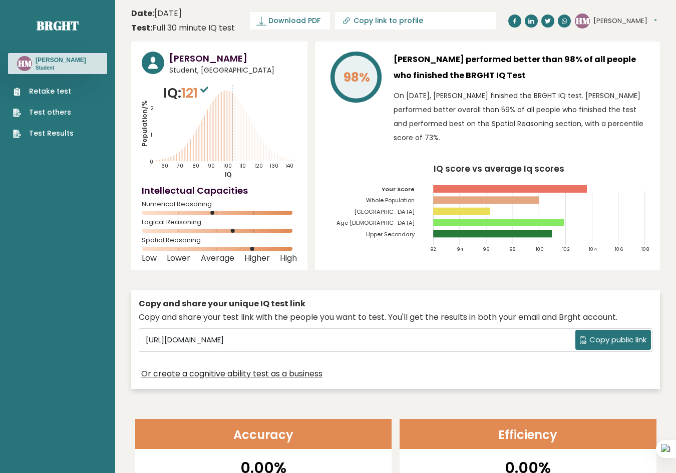
click at [508, 110] on p "On [DATE], [PERSON_NAME] finished the BRGHT IQ test. [PERSON_NAME] performed be…" at bounding box center [522, 117] width 256 height 56
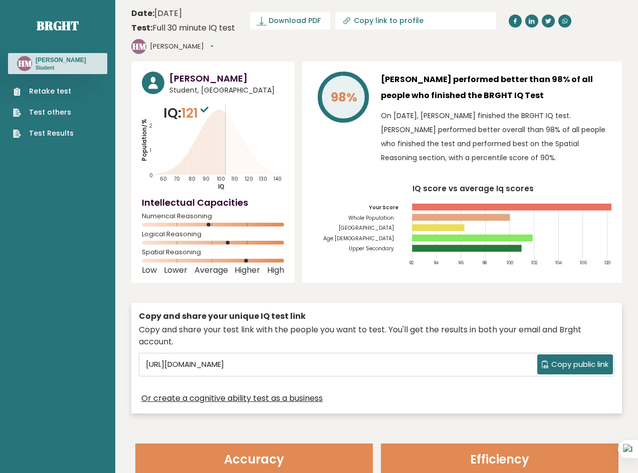
click at [229, 133] on icon at bounding box center [229, 146] width 0 height 59
